Goal: Navigation & Orientation: Find specific page/section

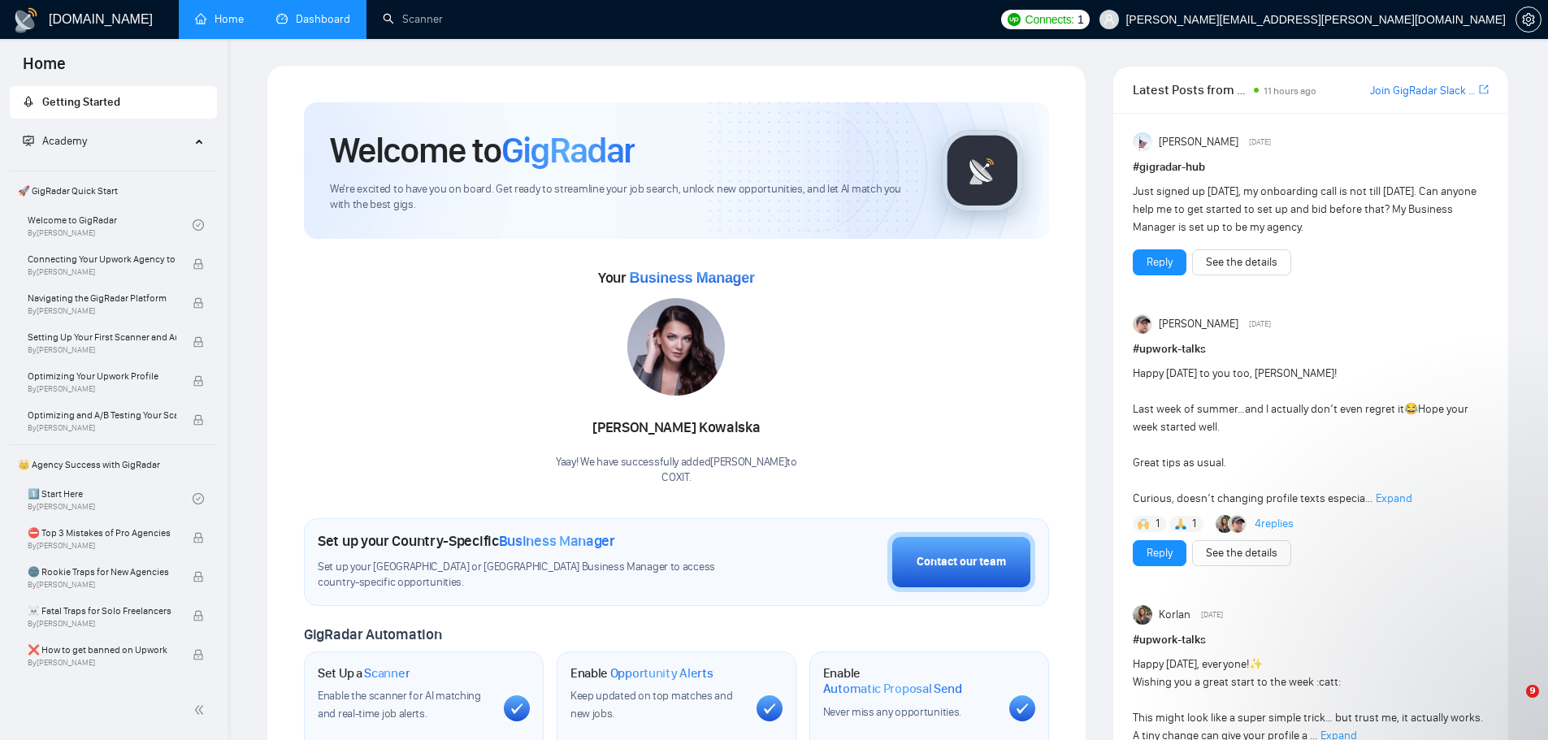
click at [293, 23] on link "Dashboard" at bounding box center [313, 19] width 74 height 14
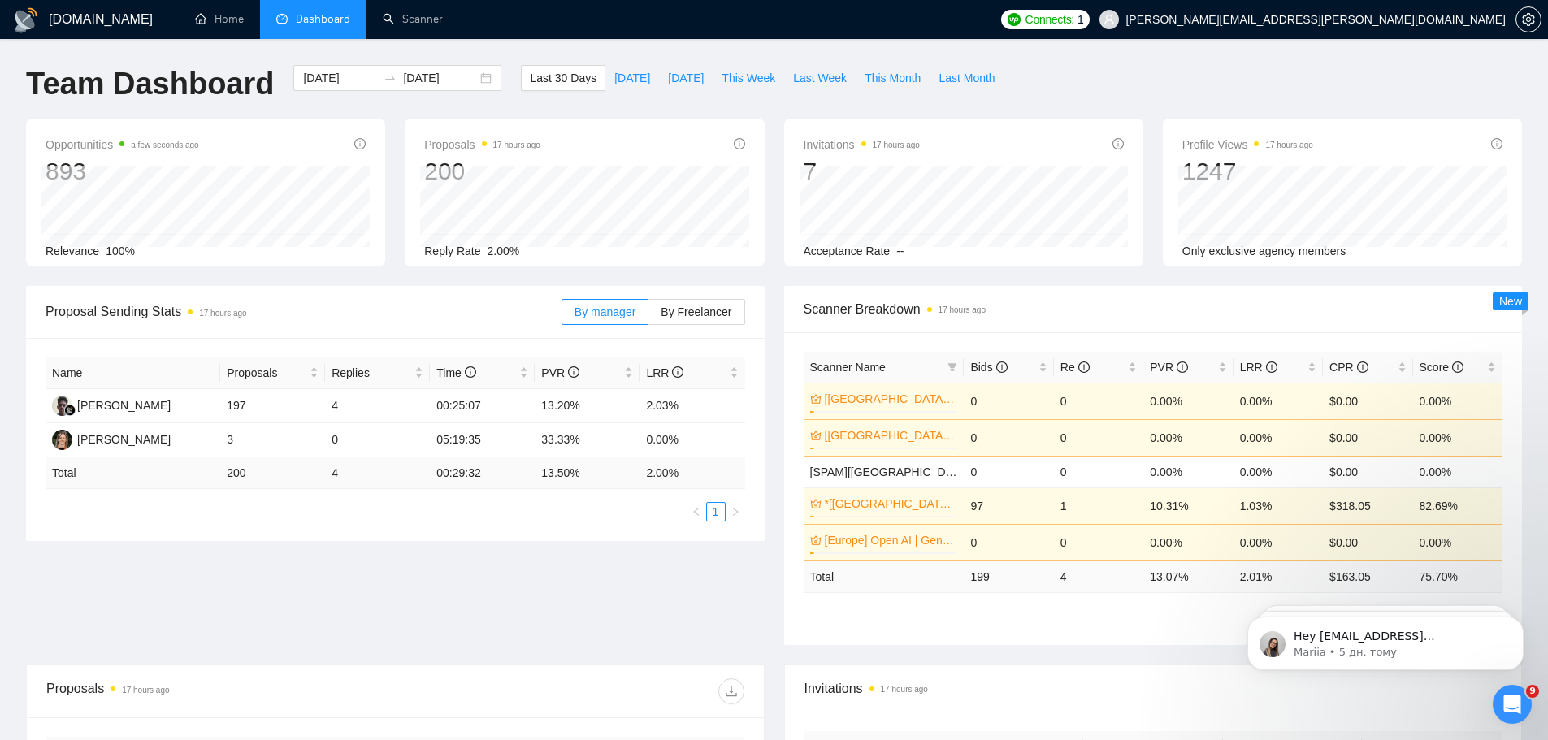
drag, startPoint x: 265, startPoint y: 318, endPoint x: 249, endPoint y: 310, distance: 17.4
click at [249, 310] on span "Proposal Sending Stats 17 hours ago" at bounding box center [303, 311] width 516 height 20
click at [261, 311] on span "Proposal Sending Stats 17 hours ago" at bounding box center [303, 311] width 516 height 20
click at [1172, 667] on div "Invitations 17 hours ago" at bounding box center [1153, 688] width 698 height 46
click at [1506, 706] on icon "Відкрити програму для спілкування Intercom" at bounding box center [1510, 702] width 27 height 27
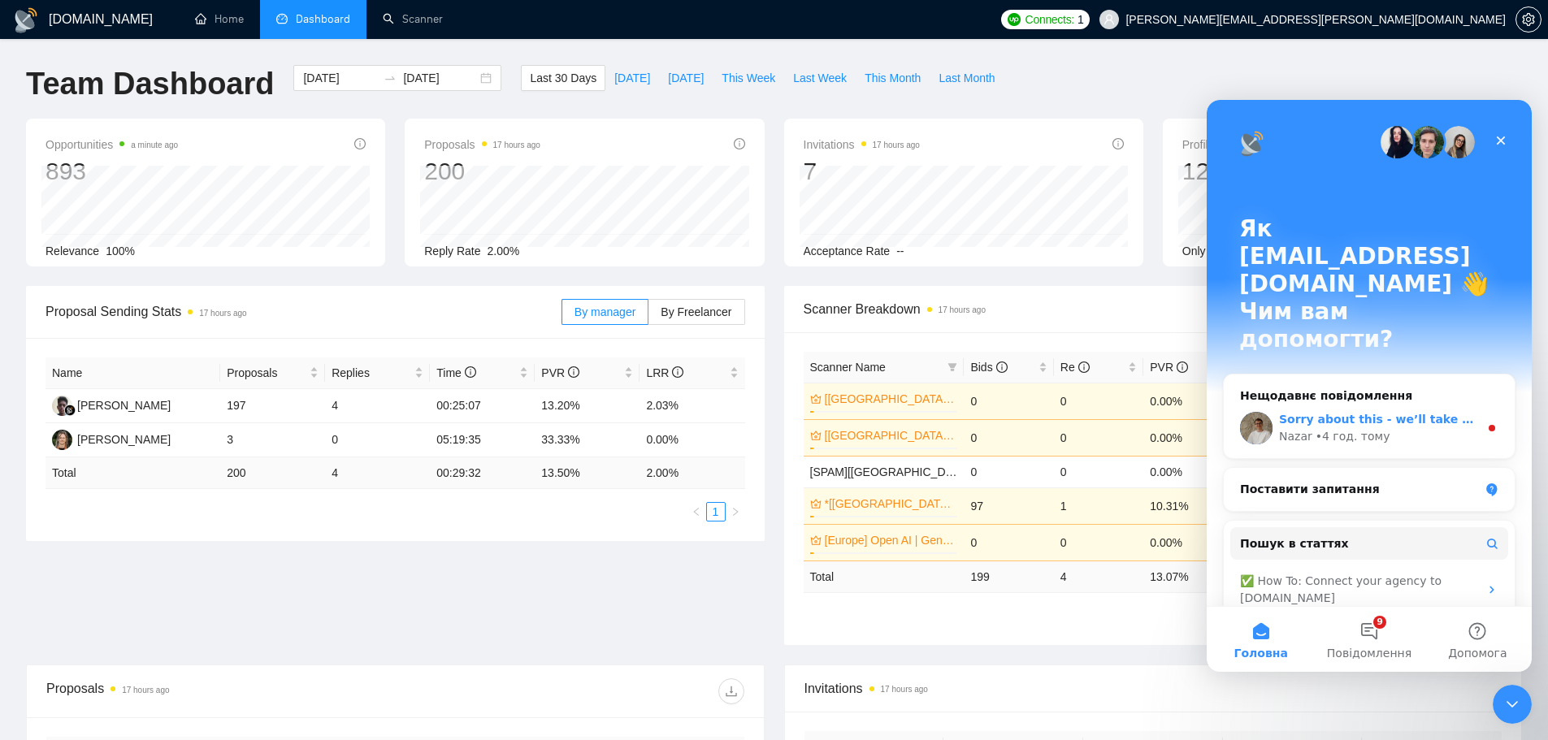
click at [1395, 428] on div "Nazar • 4 год. тому" at bounding box center [1379, 436] width 200 height 17
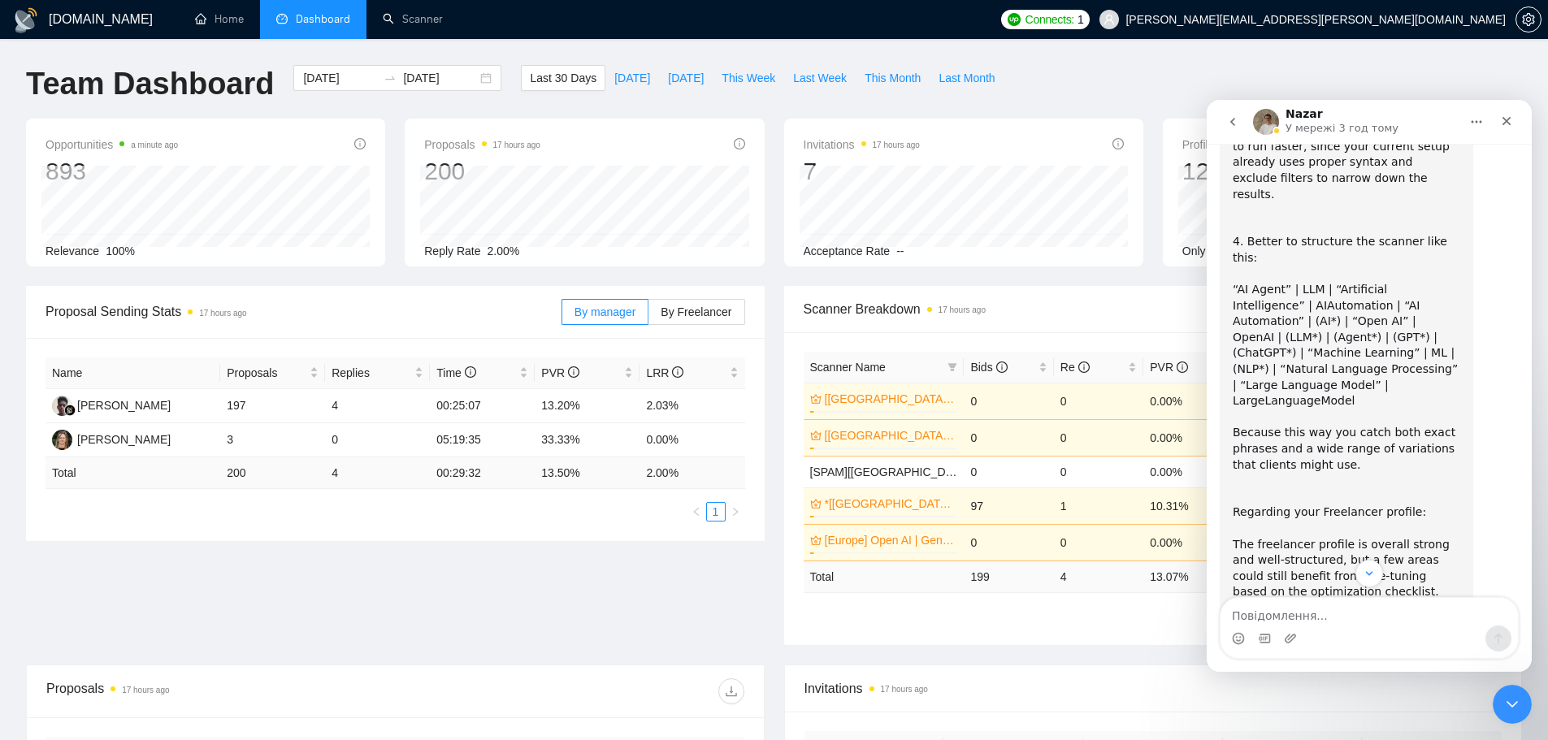
scroll to position [6419, 0]
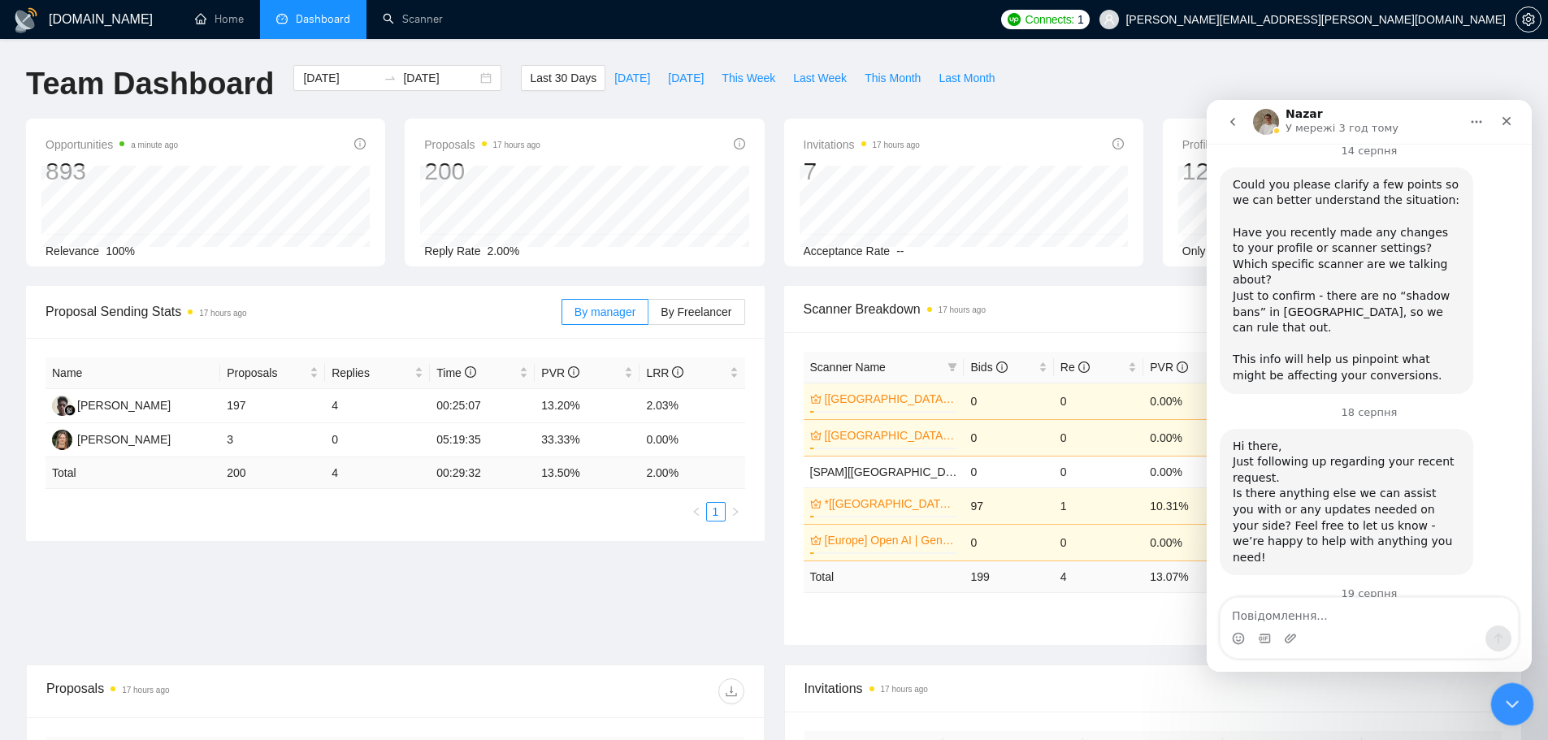
click at [1501, 703] on icon "Закрити програму для спілкування Intercom" at bounding box center [1509, 701] width 19 height 19
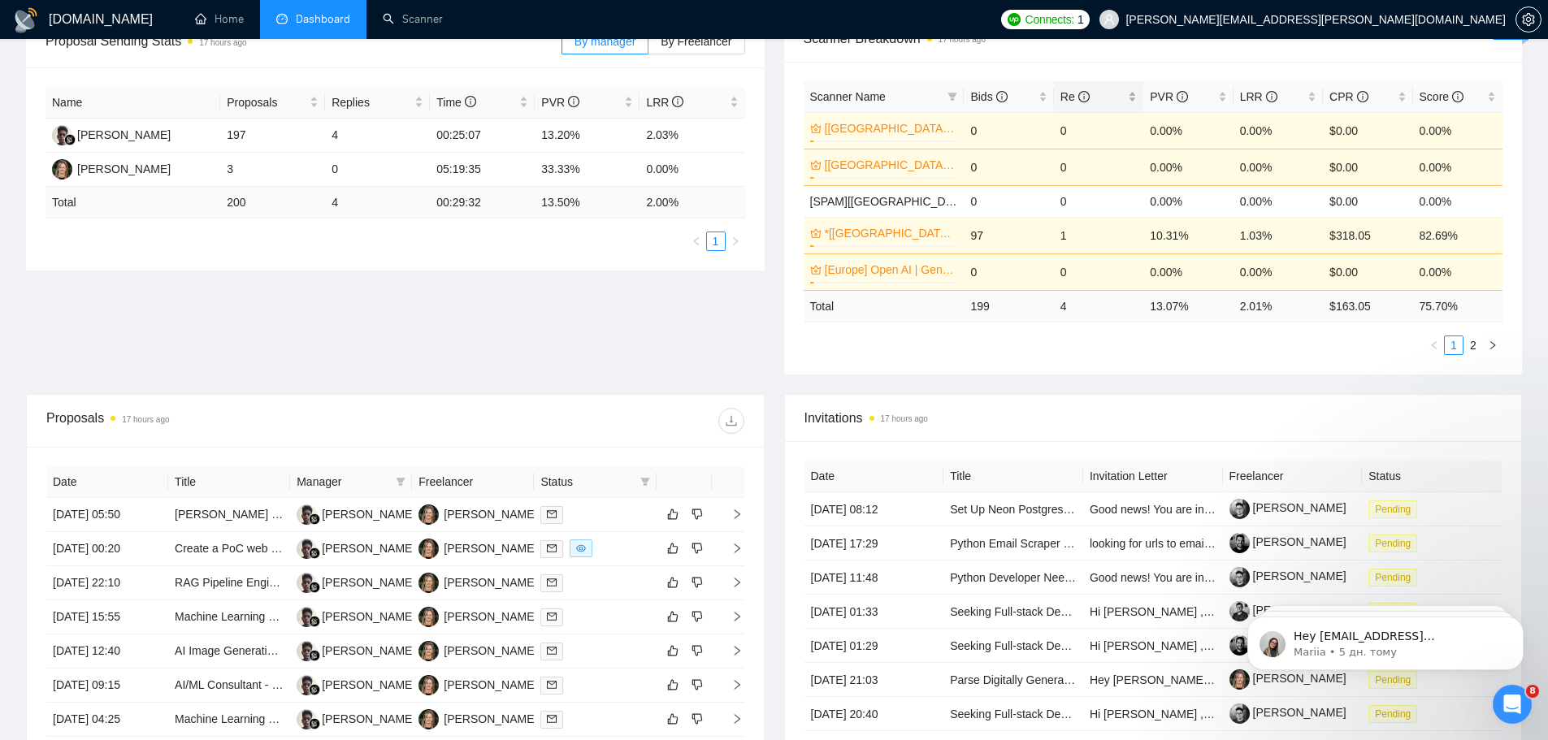
scroll to position [0, 0]
